Goal: Information Seeking & Learning: Learn about a topic

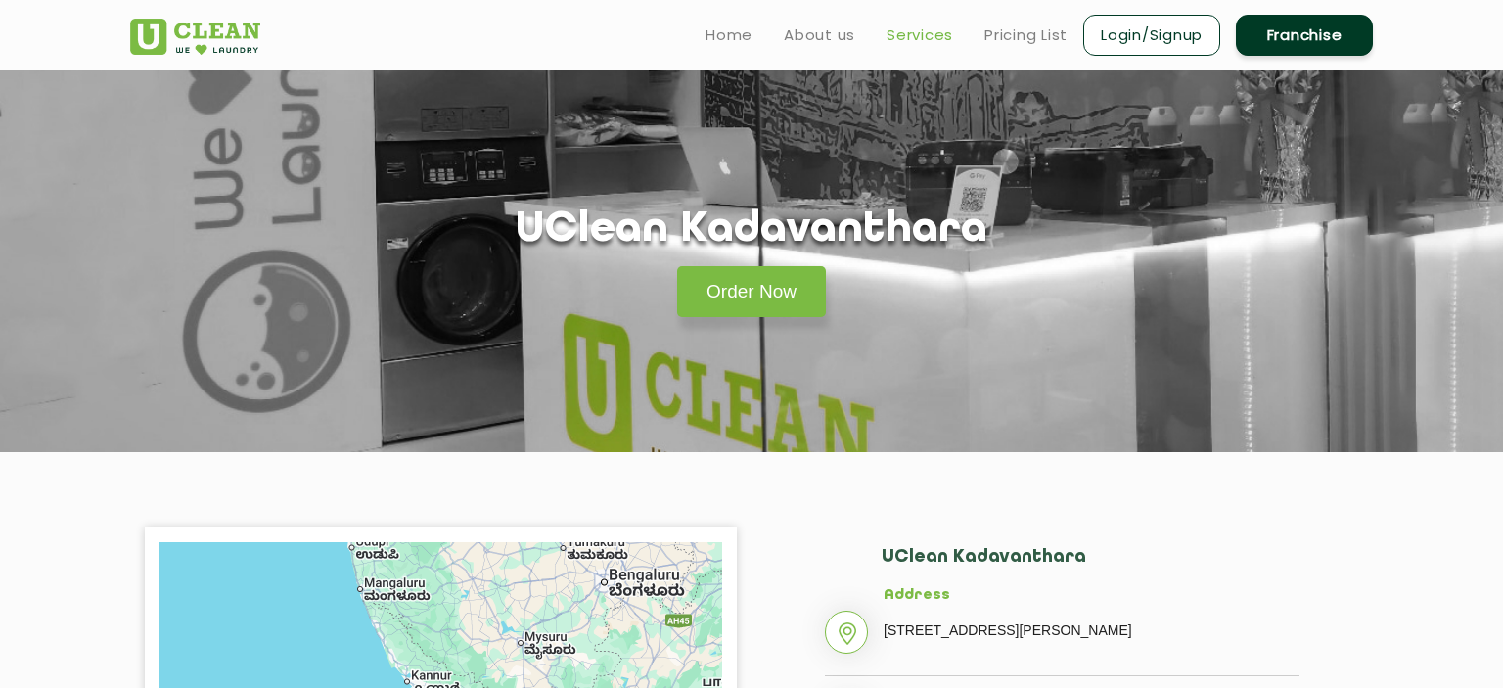
click at [918, 32] on link "Services" at bounding box center [920, 34] width 67 height 23
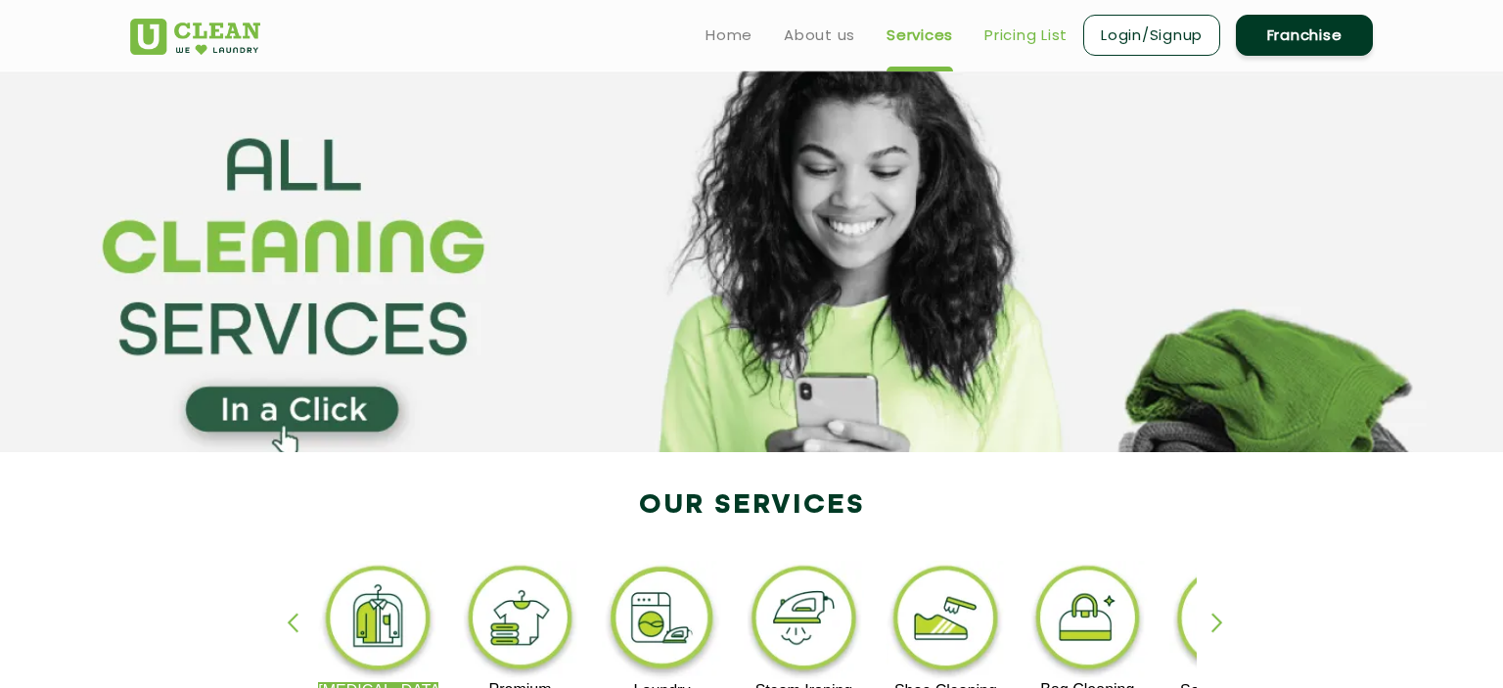
click at [1025, 40] on link "Pricing List" at bounding box center [1026, 34] width 83 height 23
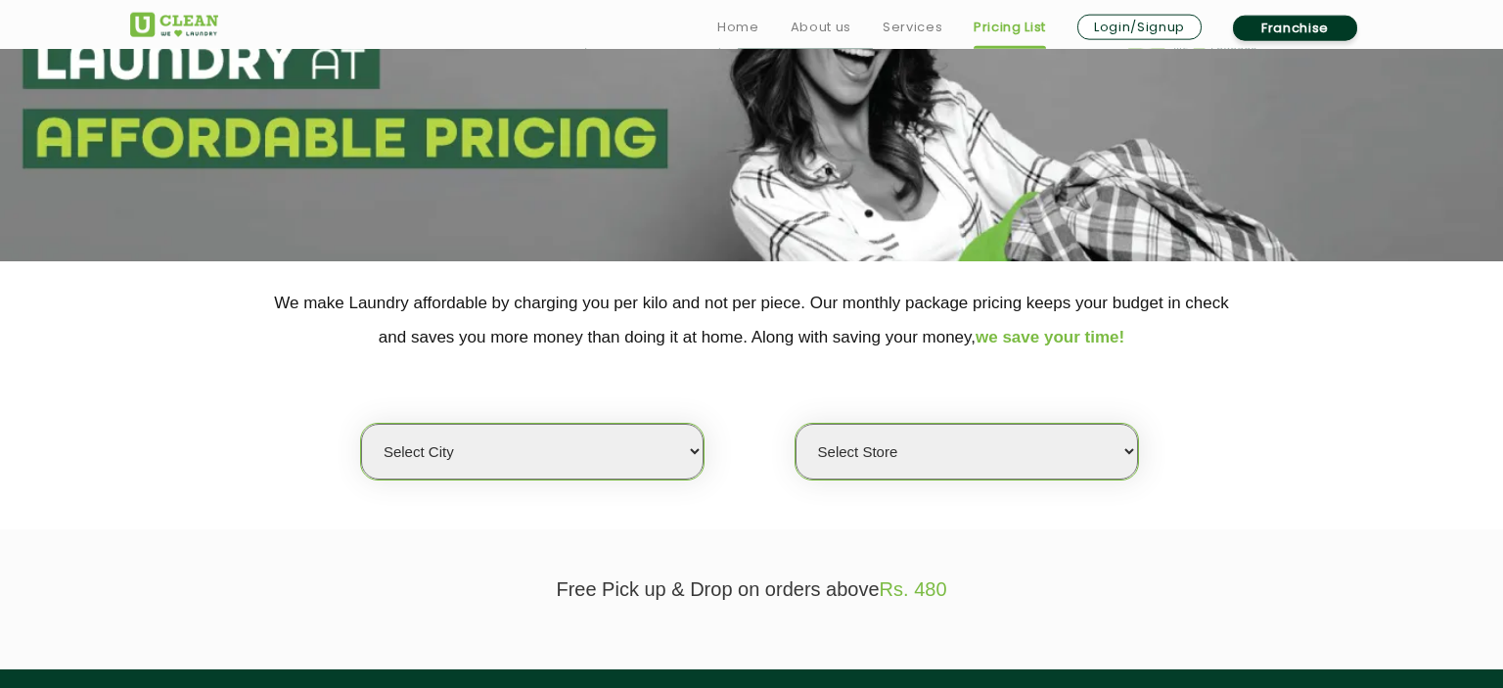
scroll to position [207, 0]
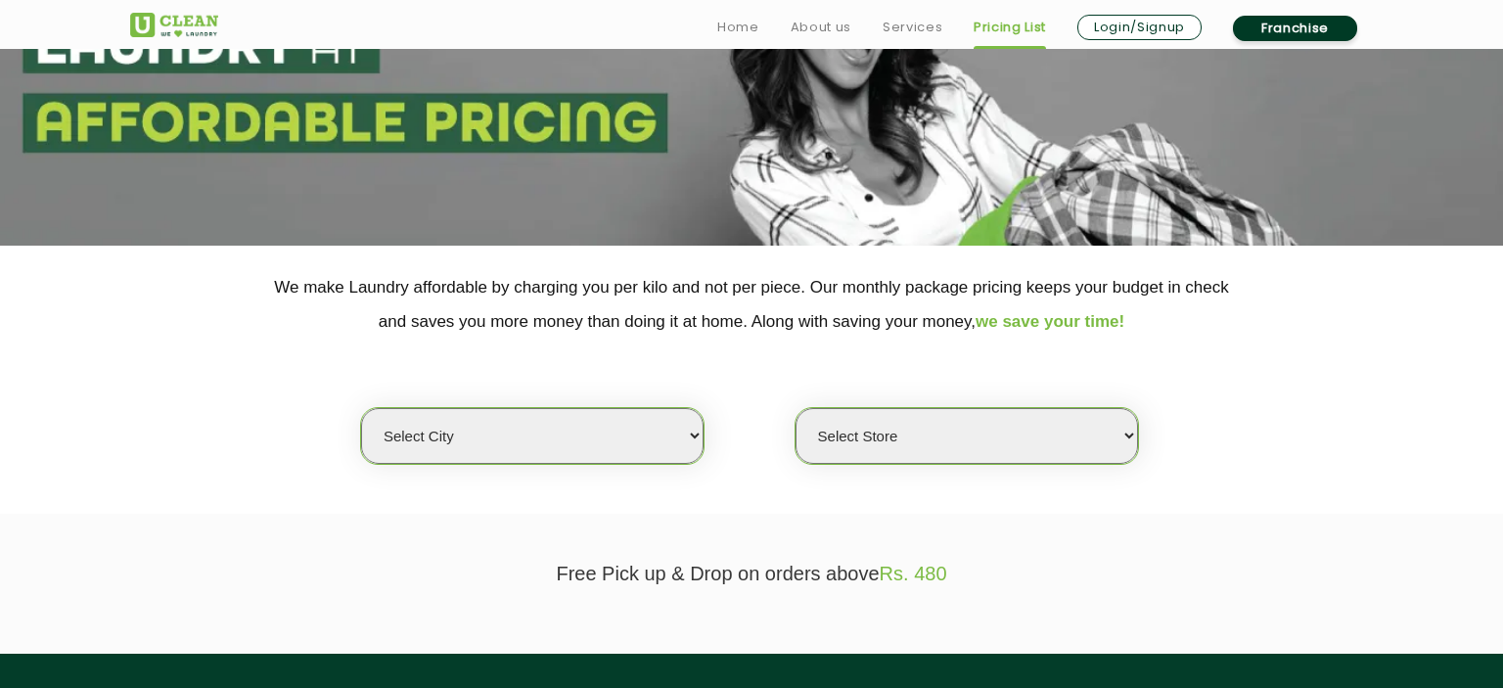
click at [361, 408] on select "Select city [GEOGRAPHIC_DATA] [GEOGRAPHIC_DATA] [GEOGRAPHIC_DATA] [GEOGRAPHIC_D…" at bounding box center [532, 436] width 343 height 56
select select "195"
click option "Kochi" at bounding box center [0, 0] width 0 height 0
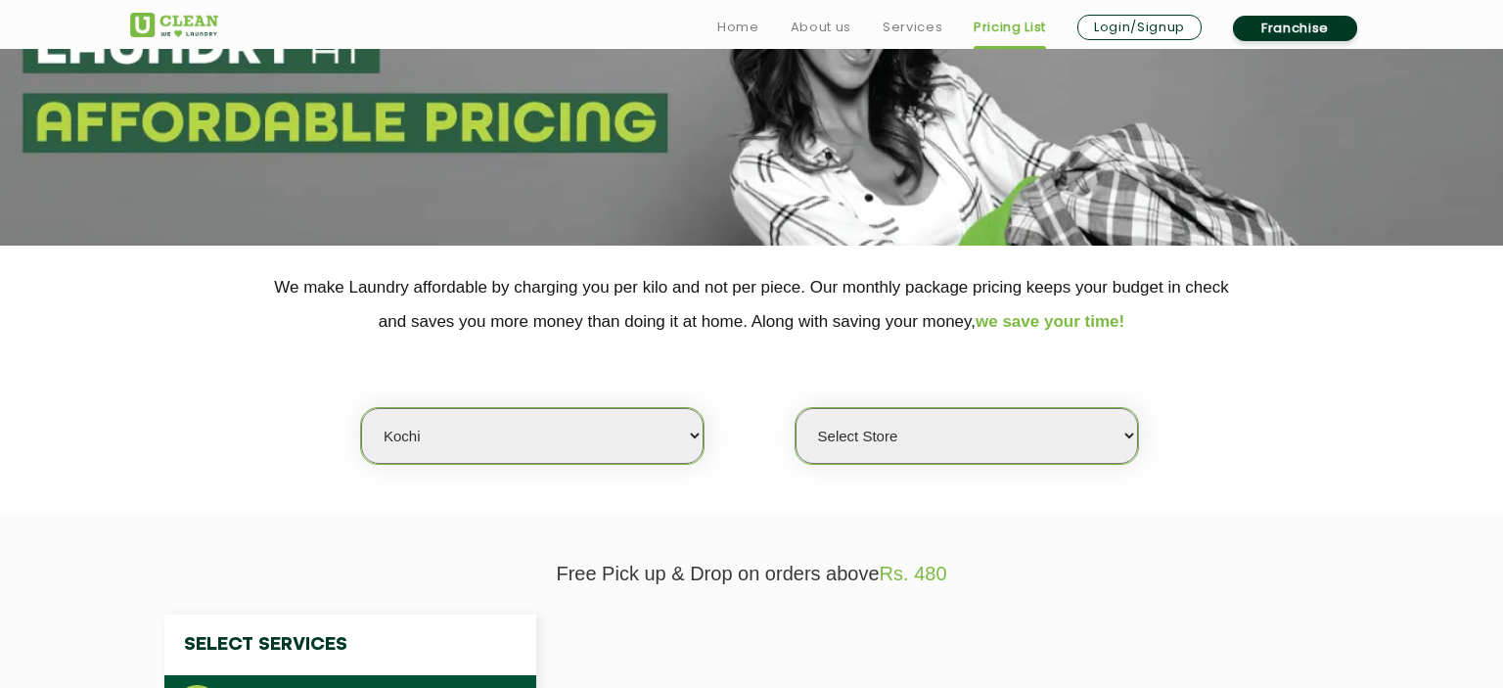
select select "0"
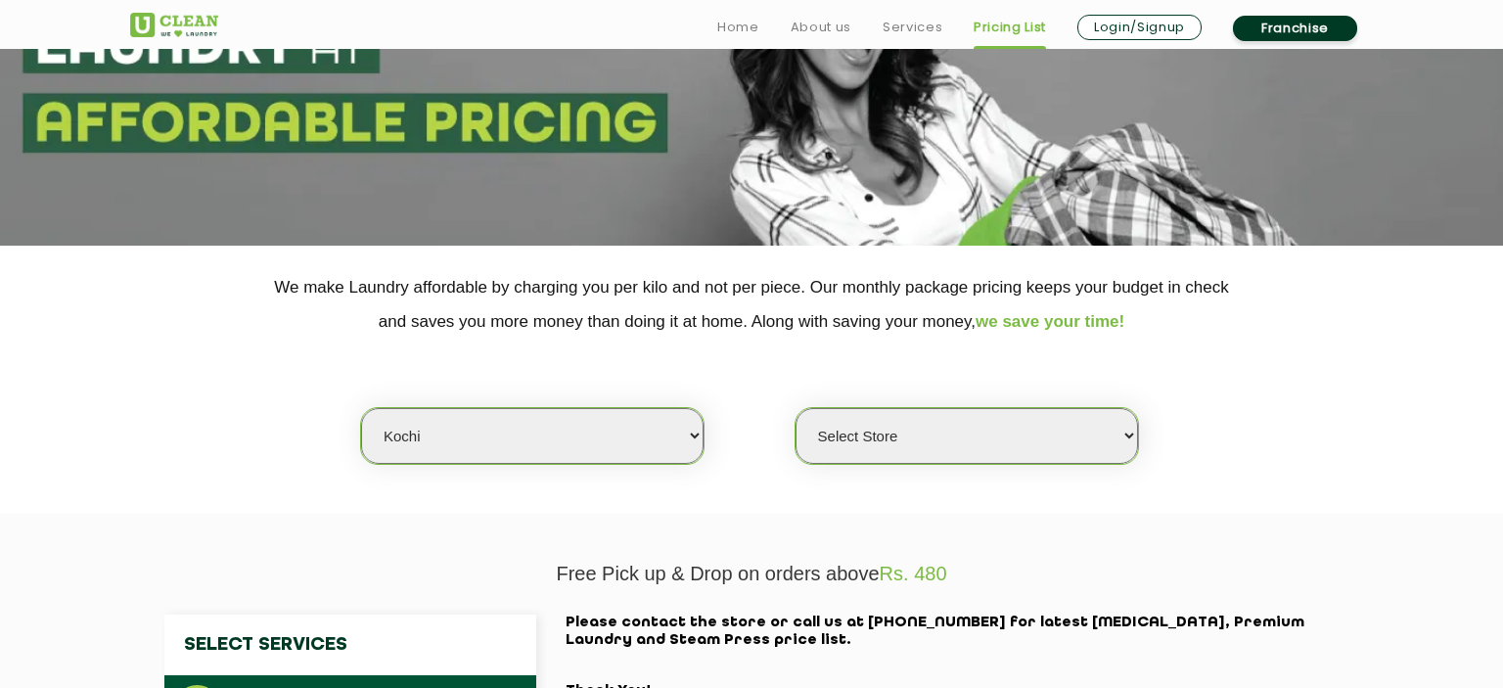
click at [796, 408] on select "Select Store [GEOGRAPHIC_DATA]" at bounding box center [967, 436] width 343 height 56
click at [361, 408] on select "Select city [GEOGRAPHIC_DATA] [GEOGRAPHIC_DATA] [GEOGRAPHIC_DATA] [GEOGRAPHIC_D…" at bounding box center [532, 436] width 343 height 56
select select "170"
click option "Daudnagar" at bounding box center [0, 0] width 0 height 0
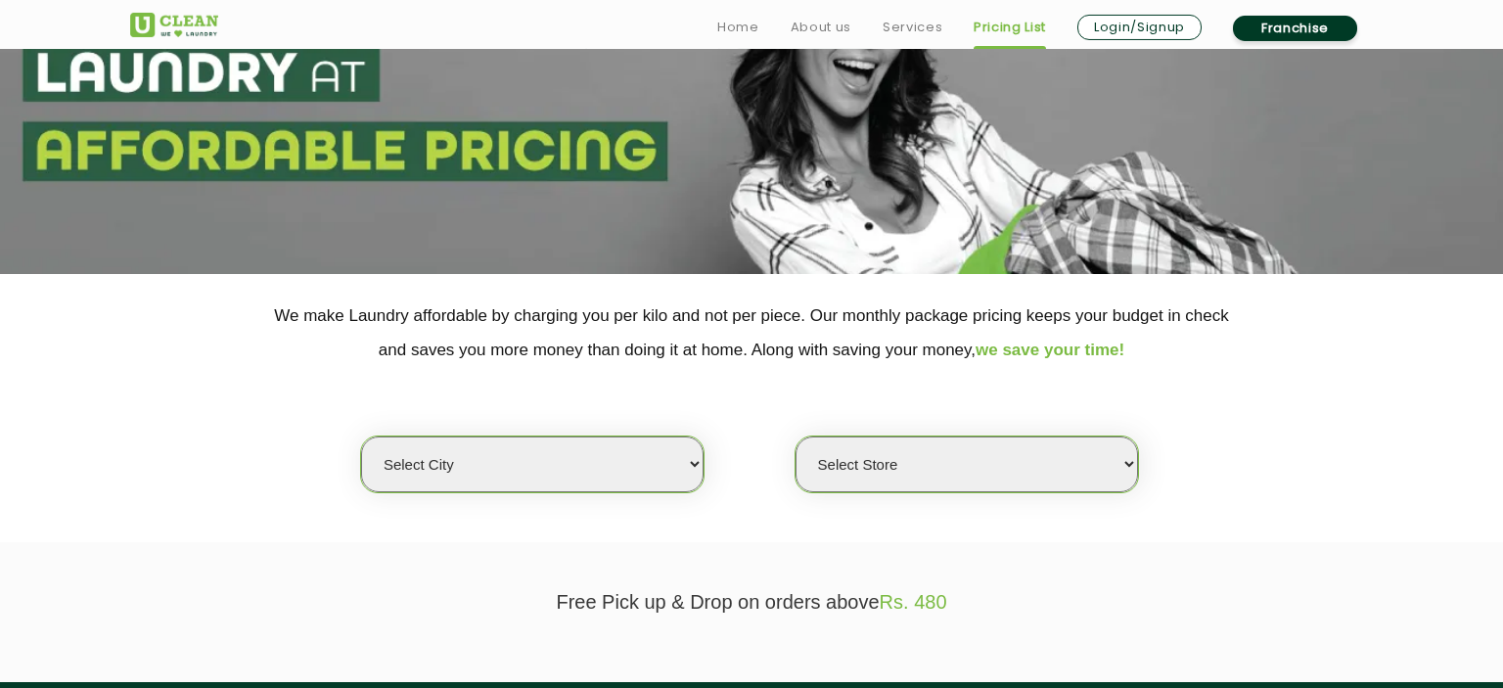
scroll to position [207, 0]
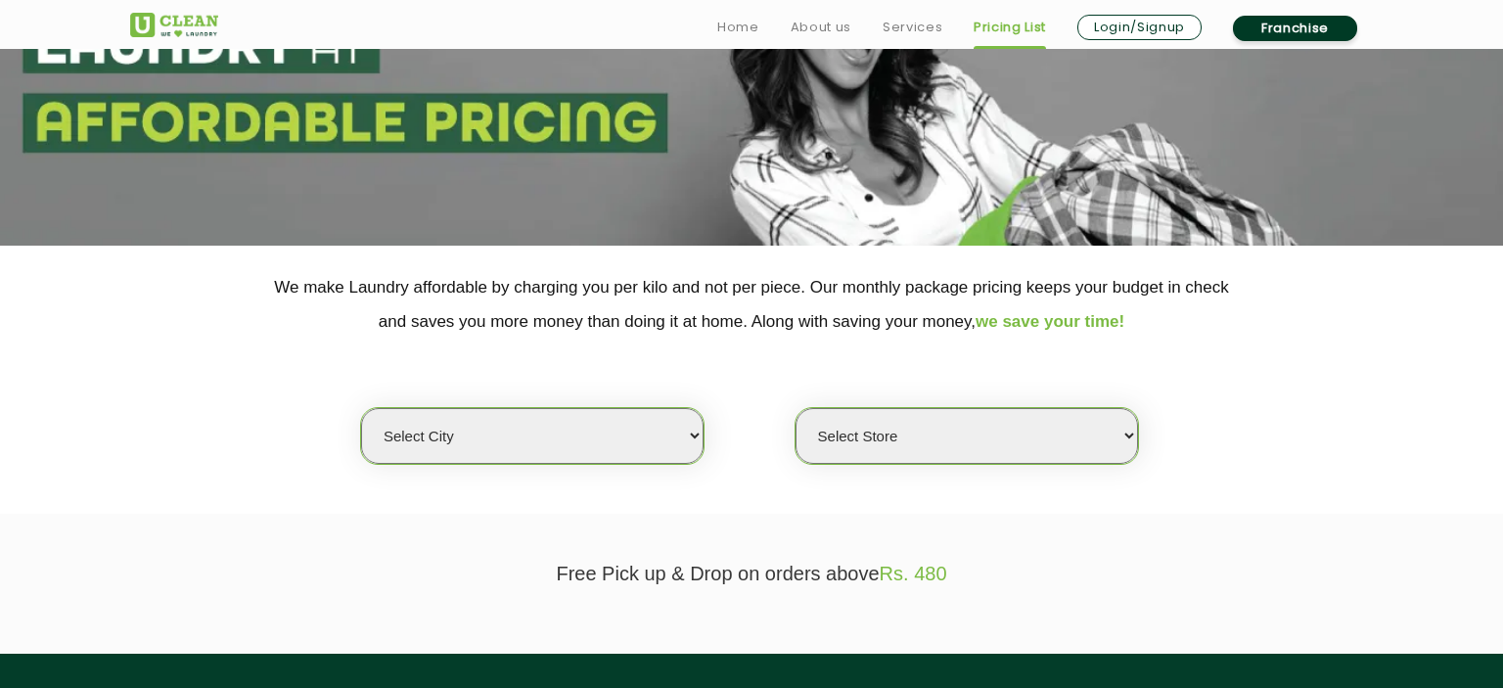
click at [361, 408] on select "Select city [GEOGRAPHIC_DATA] [GEOGRAPHIC_DATA] [GEOGRAPHIC_DATA] [GEOGRAPHIC_D…" at bounding box center [532, 436] width 343 height 56
select select "25"
click option "Cochin" at bounding box center [0, 0] width 0 height 0
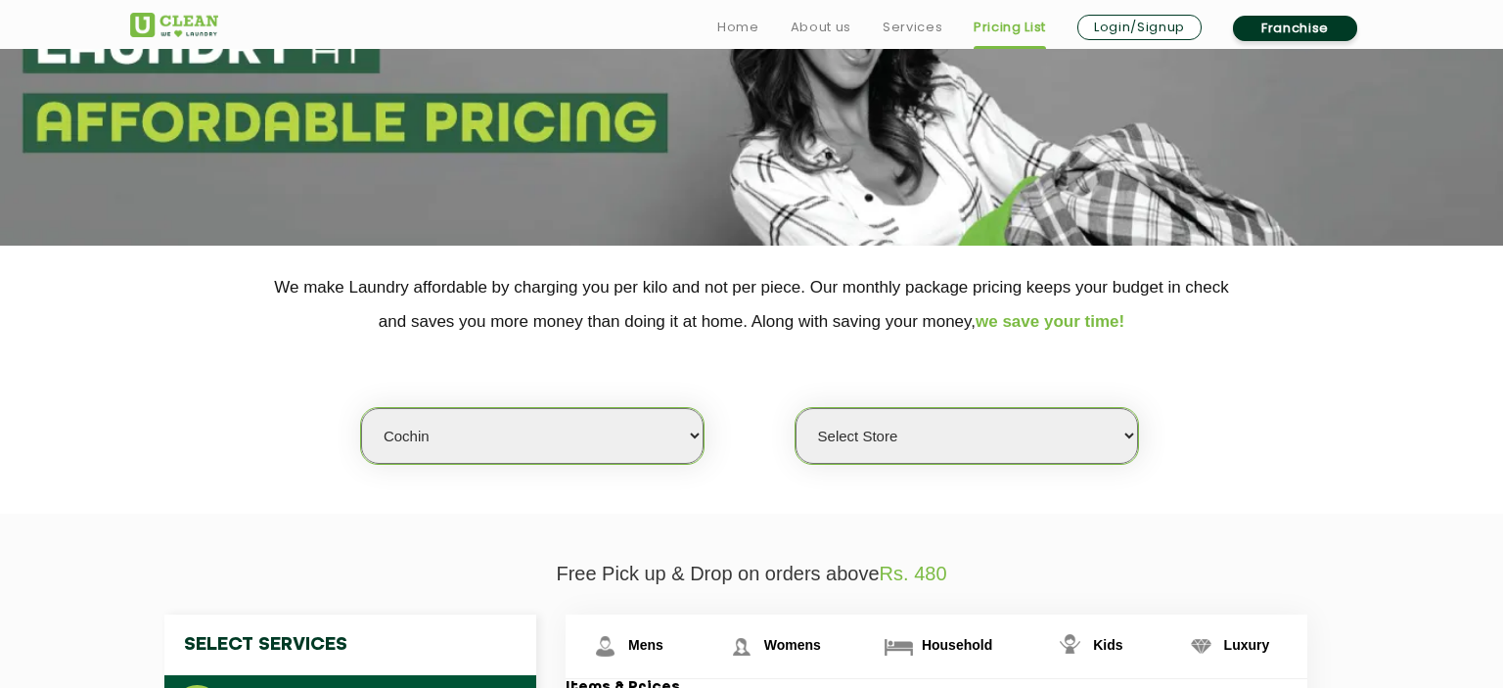
click at [796, 408] on select "Select Store UClean Kadavanthara UClean Ernakulam UClean Vytilla" at bounding box center [967, 436] width 343 height 56
select select "551"
click option "UClean Vytilla" at bounding box center [0, 0] width 0 height 0
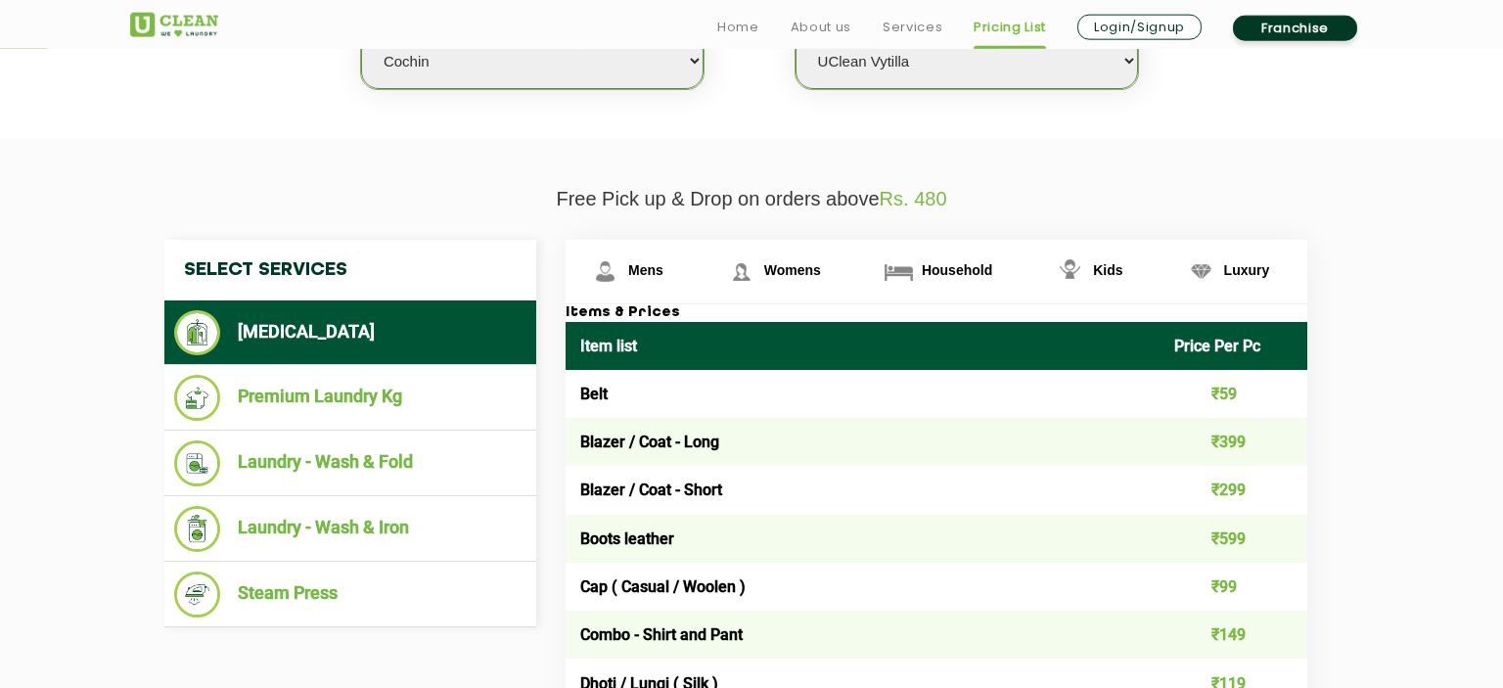
scroll to position [620, 0]
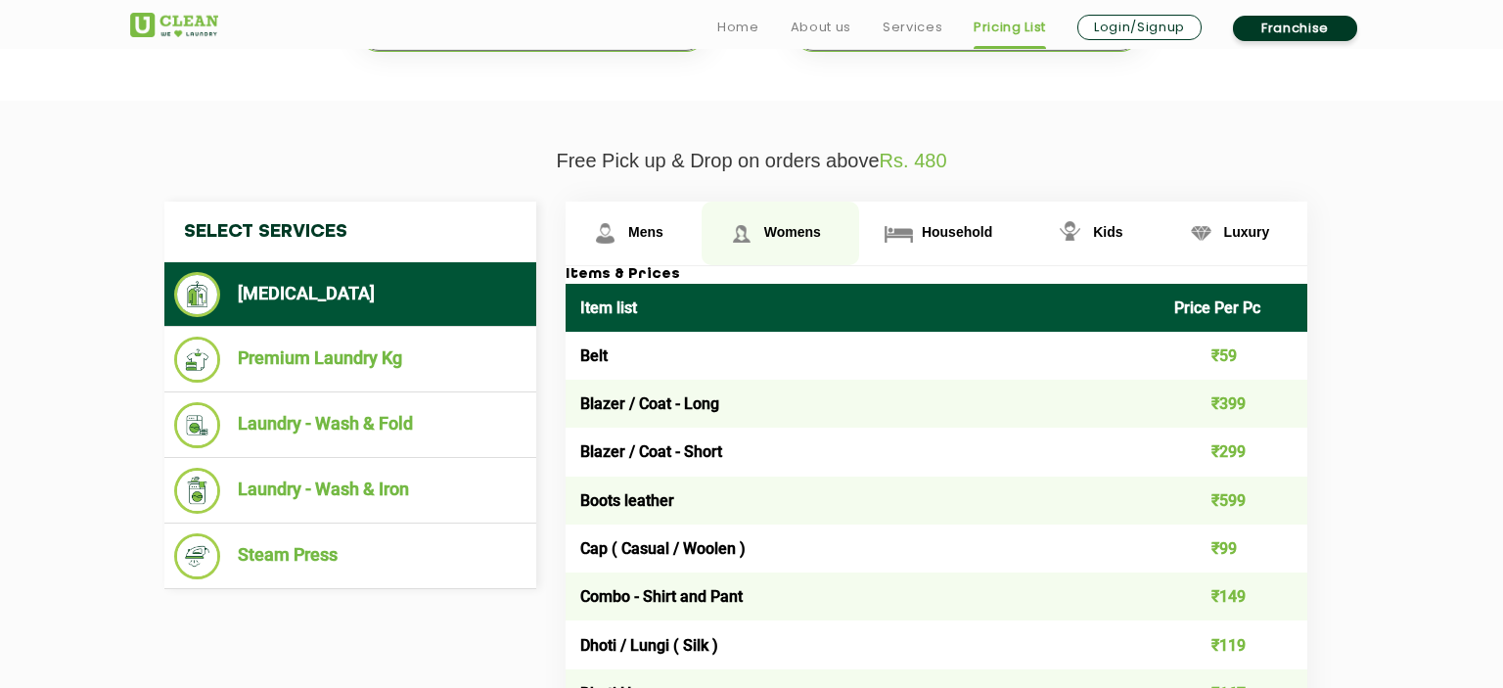
click at [664, 235] on span "Womens" at bounding box center [645, 232] width 35 height 16
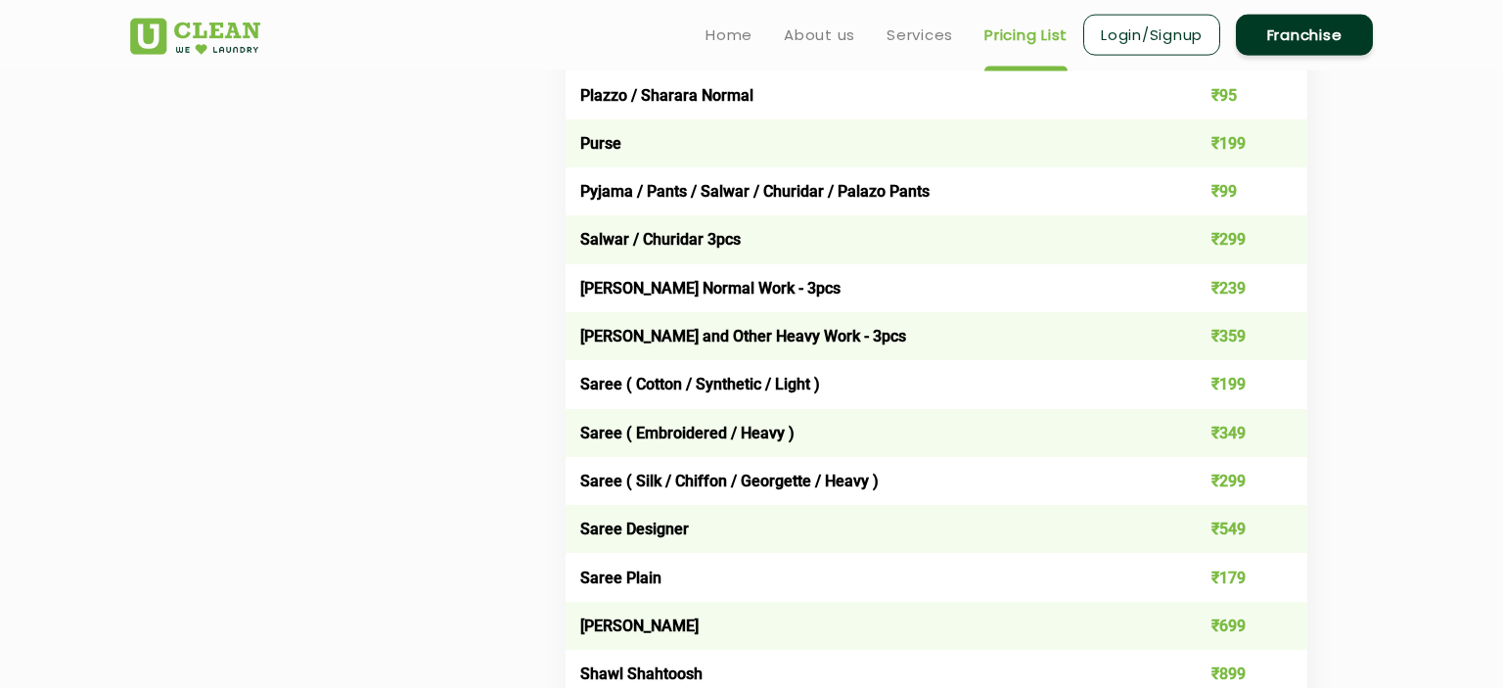
scroll to position [5270, 0]
